Goal: Check status: Check status

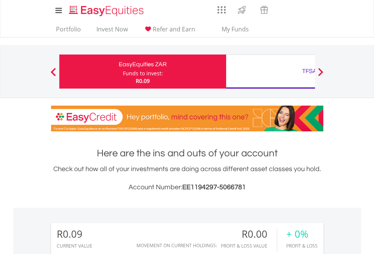
scroll to position [73, 119]
click at [123, 71] on div "Funds to invest:" at bounding box center [143, 74] width 40 height 8
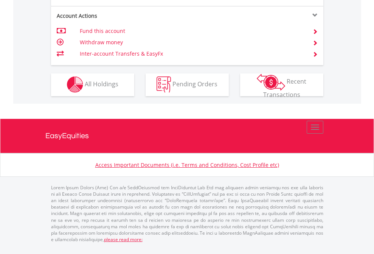
scroll to position [707, 0]
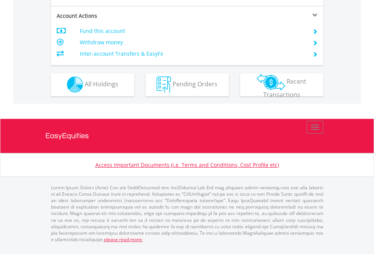
scroll to position [645, 0]
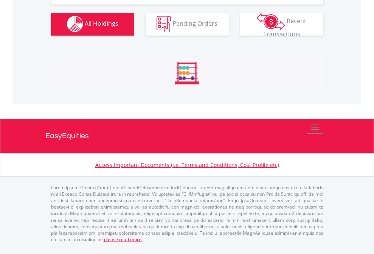
scroll to position [749, 0]
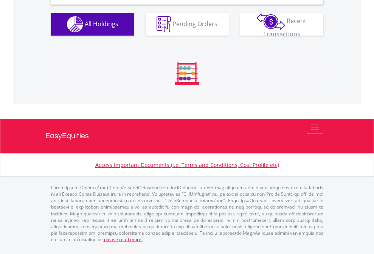
scroll to position [731, 0]
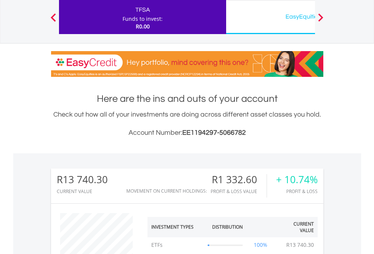
scroll to position [73, 119]
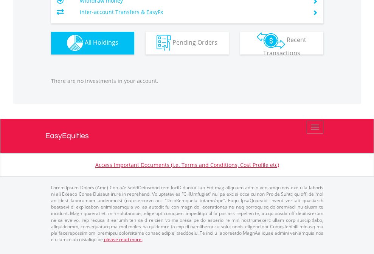
scroll to position [73, 119]
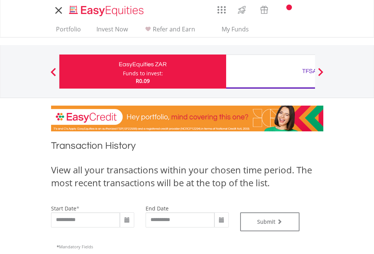
type input "**********"
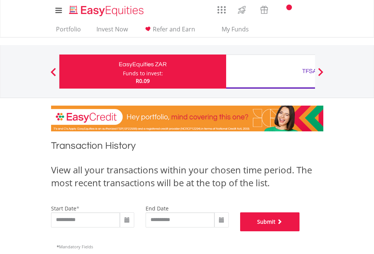
click at [300, 231] on button "Submit" at bounding box center [270, 221] width 60 height 19
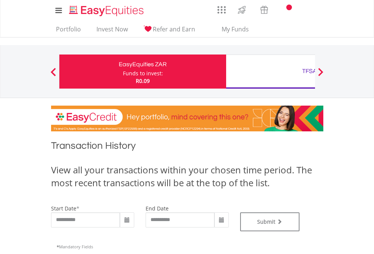
click at [270, 71] on div "TFSA" at bounding box center [310, 71] width 158 height 11
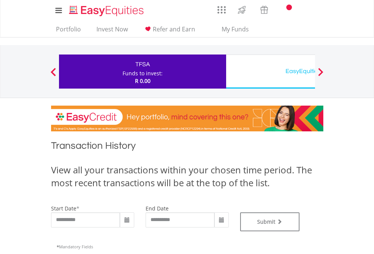
scroll to position [307, 0]
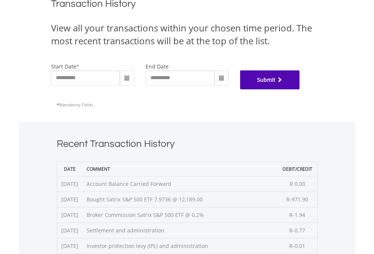
click at [300, 89] on button "Submit" at bounding box center [270, 79] width 60 height 19
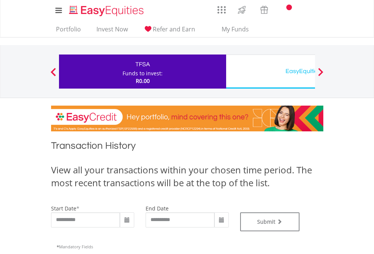
click at [270, 71] on div "EasyEquities USD" at bounding box center [310, 71] width 158 height 11
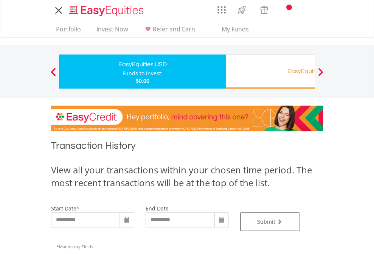
type input "**********"
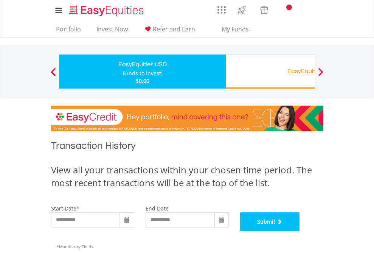
click at [300, 231] on button "Submit" at bounding box center [270, 221] width 60 height 19
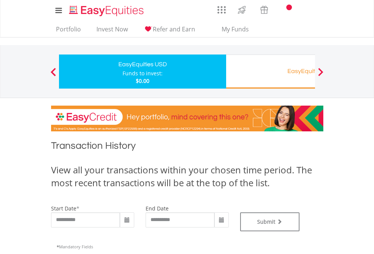
click at [122, 71] on div "Funds to invest:" at bounding box center [142, 74] width 40 height 8
type input "**********"
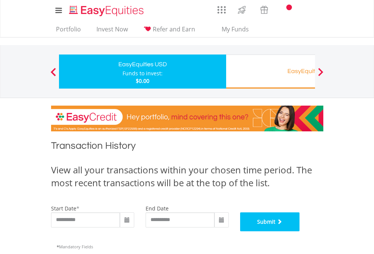
click at [300, 231] on button "Submit" at bounding box center [270, 221] width 60 height 19
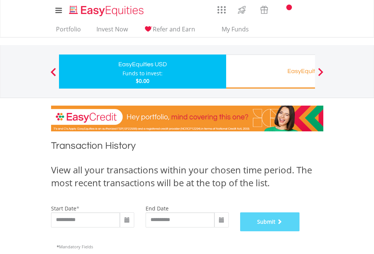
scroll to position [307, 0]
